Goal: Browse casually

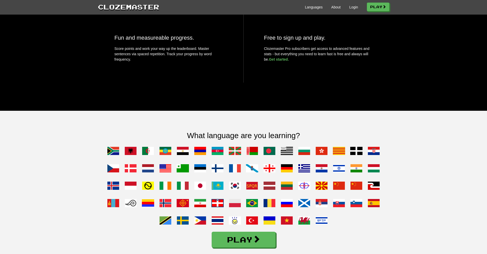
scroll to position [451, 0]
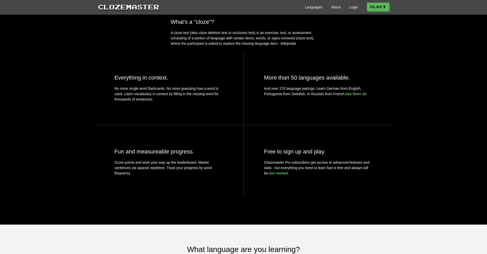
scroll to position [356, 0]
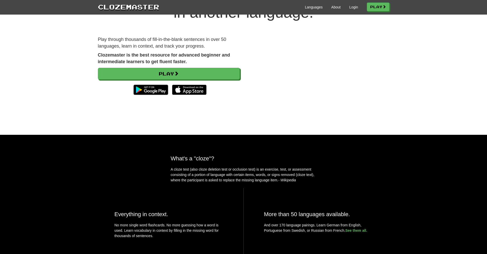
scroll to position [324, 0]
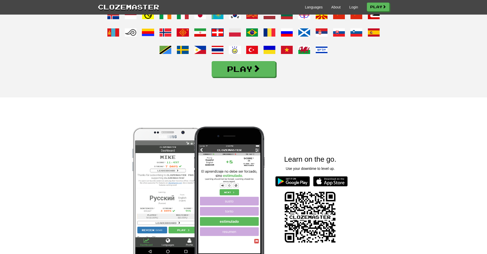
scroll to position [532, 0]
